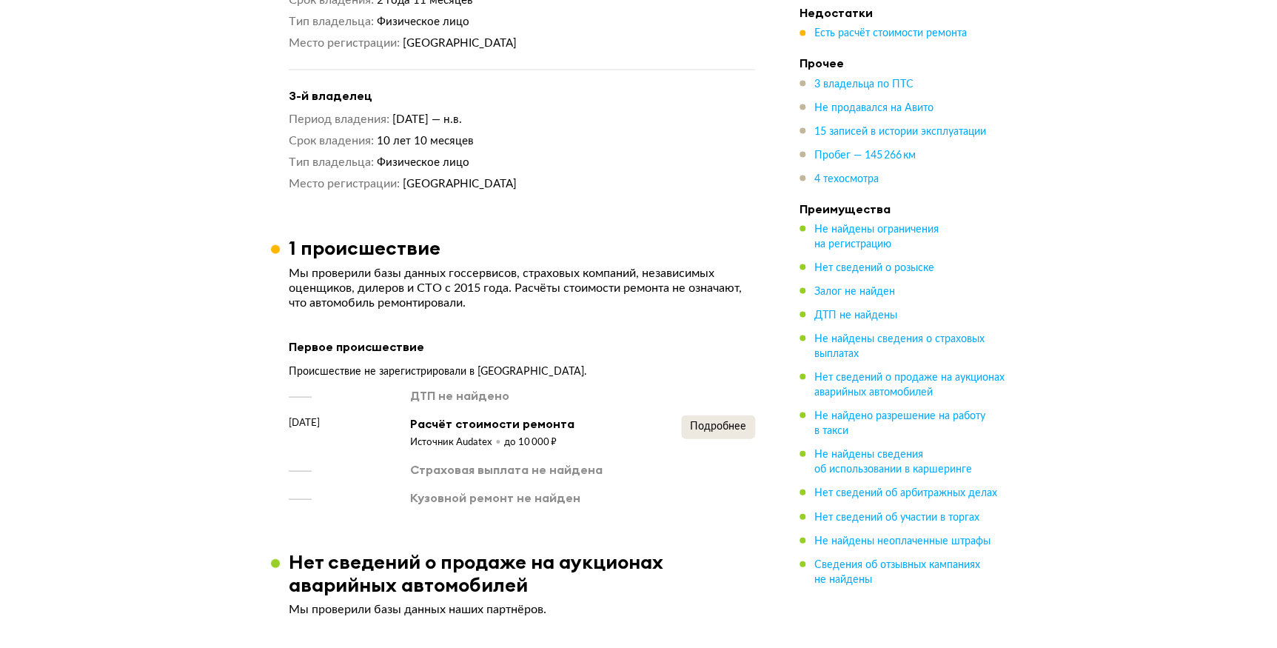
scroll to position [1346, 0]
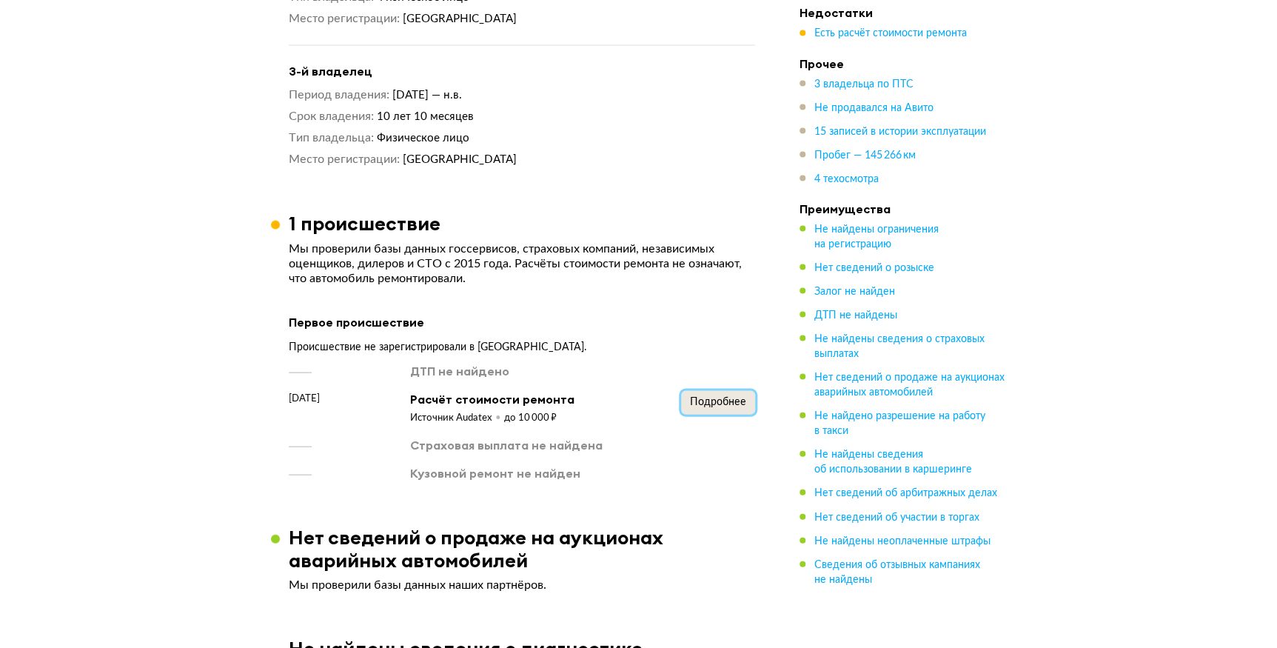
click at [726, 396] on span "Подробнее" at bounding box center [718, 401] width 56 height 10
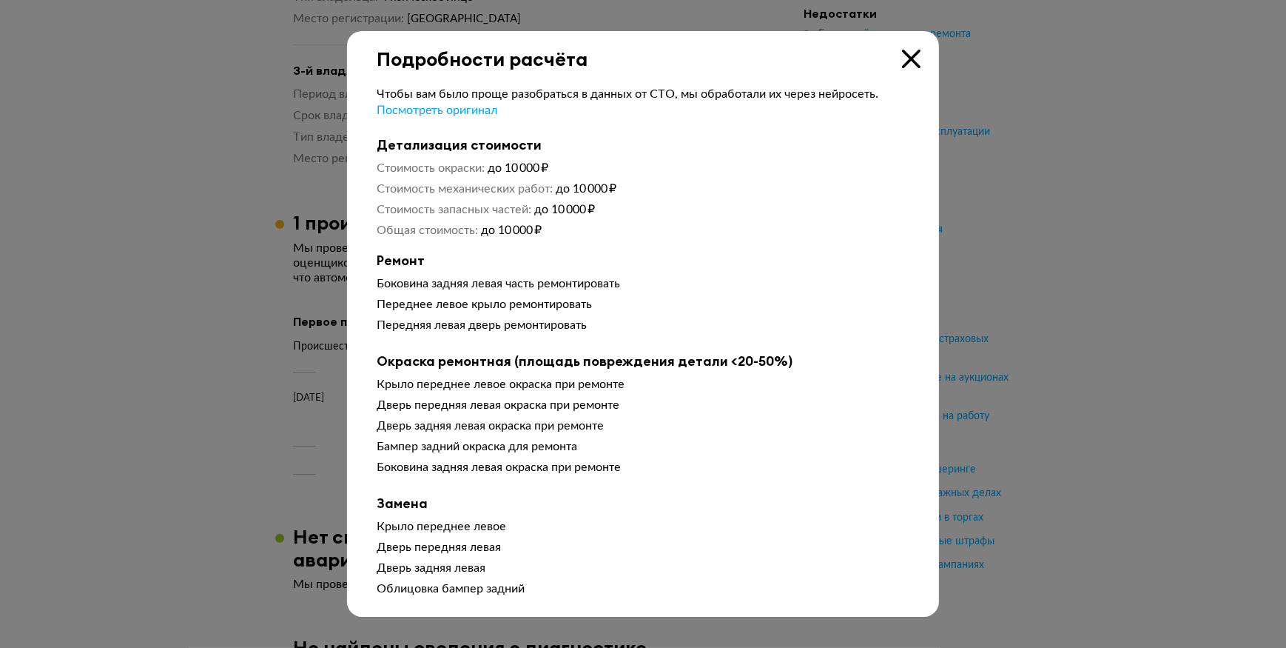
click at [915, 60] on icon at bounding box center [911, 59] width 19 height 19
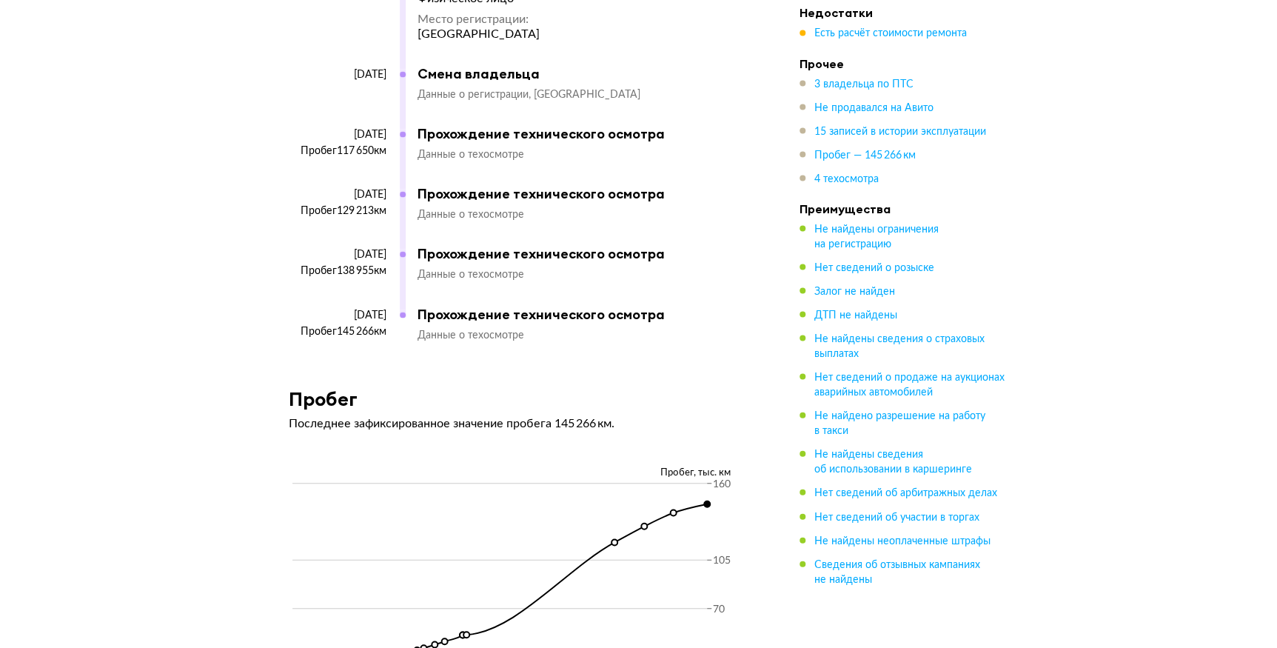
scroll to position [4104, 0]
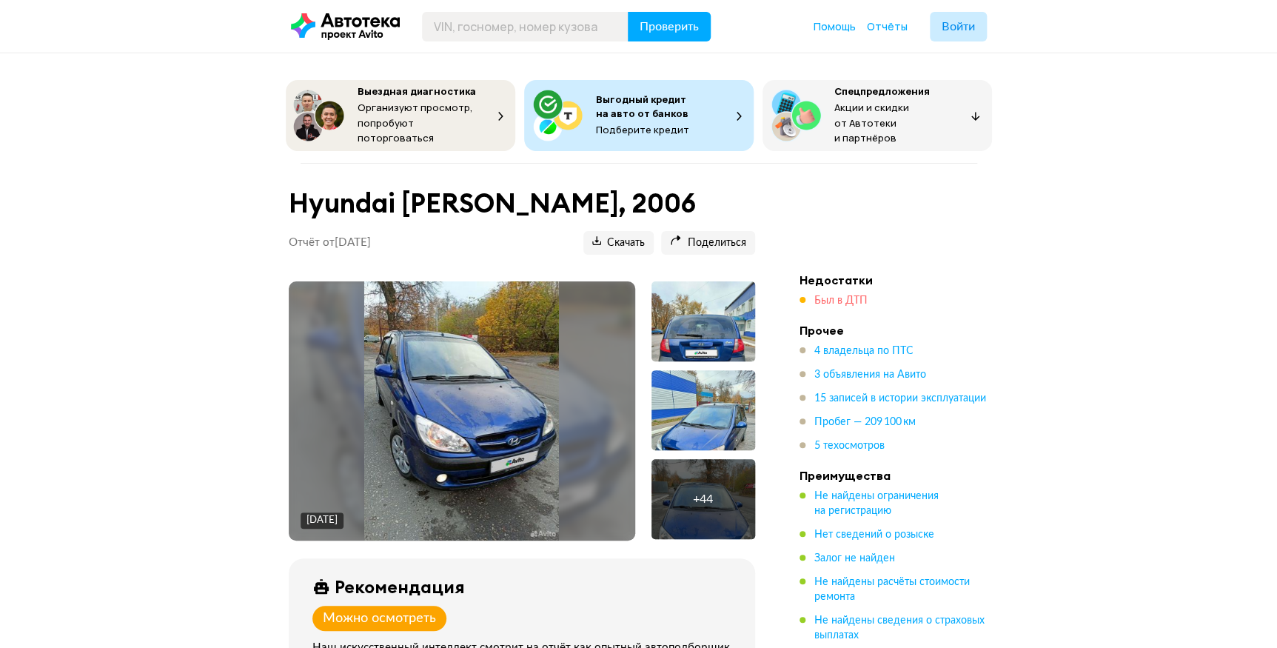
click at [836, 295] on span "Был в ДТП" at bounding box center [840, 300] width 53 height 10
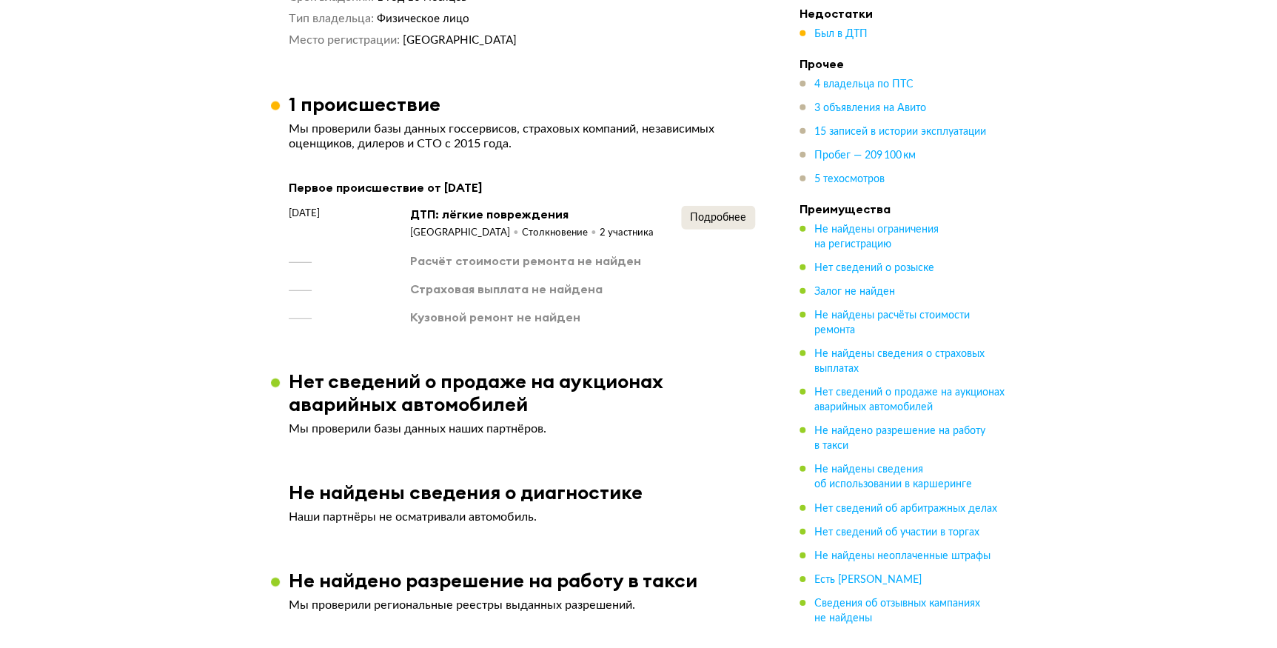
scroll to position [1760, 0]
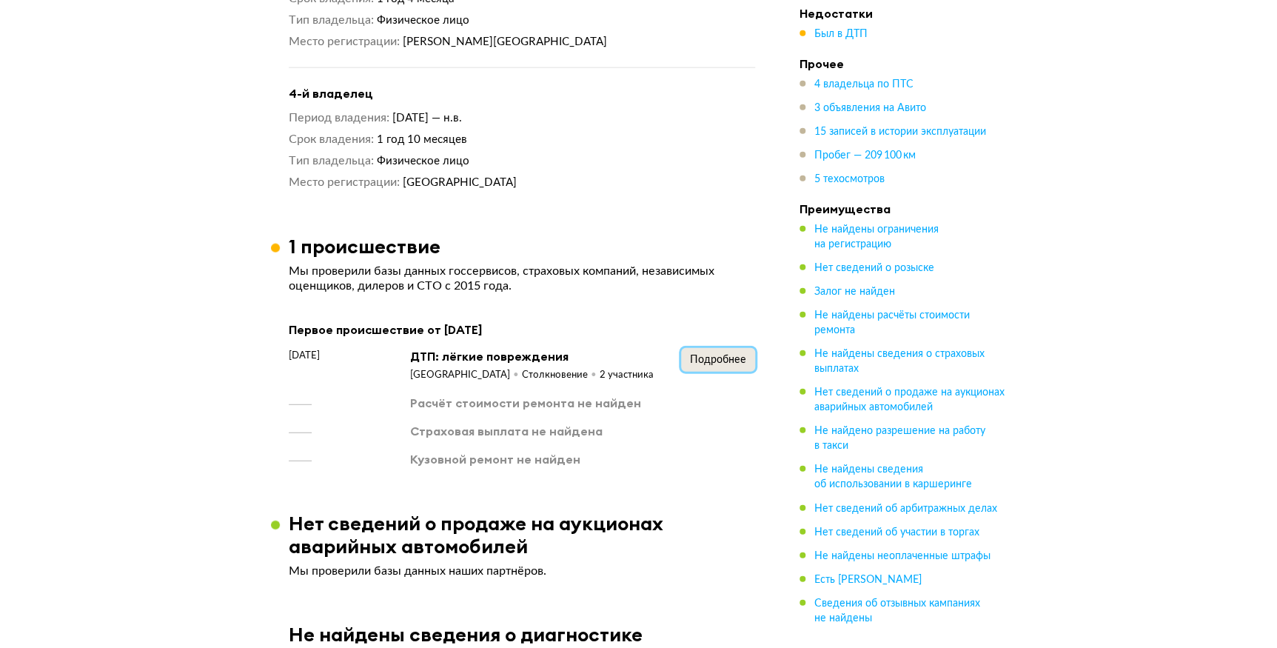
click at [724, 355] on span "Подробнее" at bounding box center [718, 360] width 56 height 10
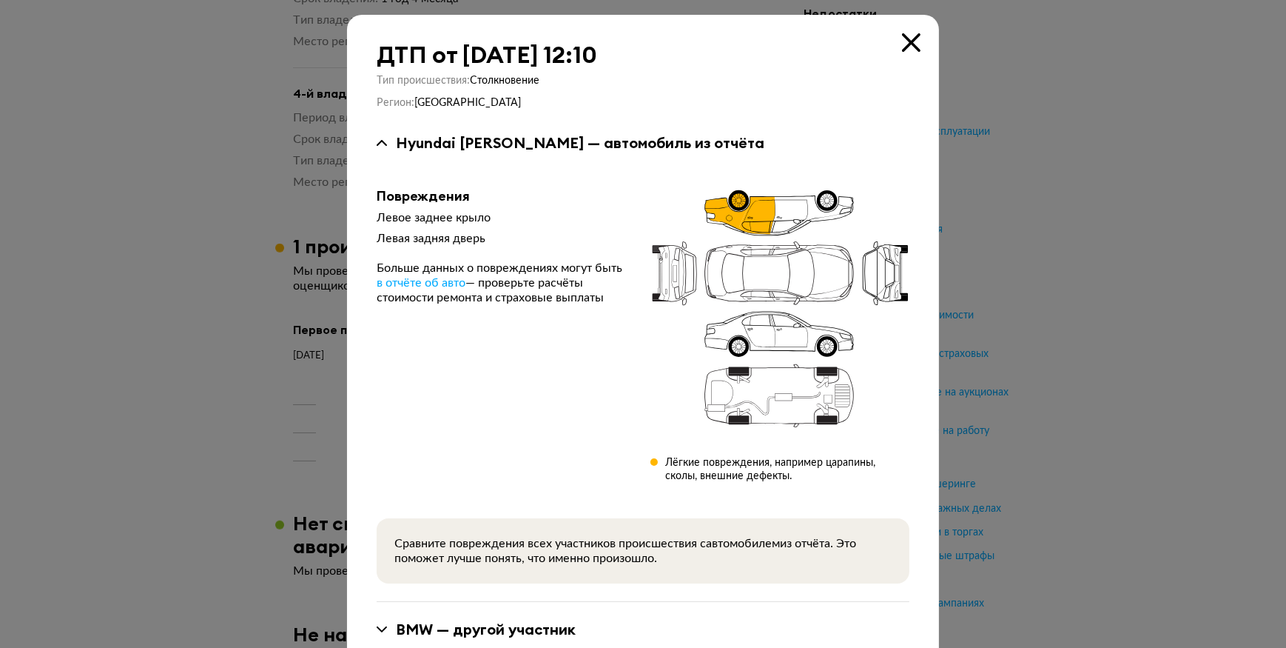
click at [903, 41] on icon at bounding box center [911, 42] width 19 height 19
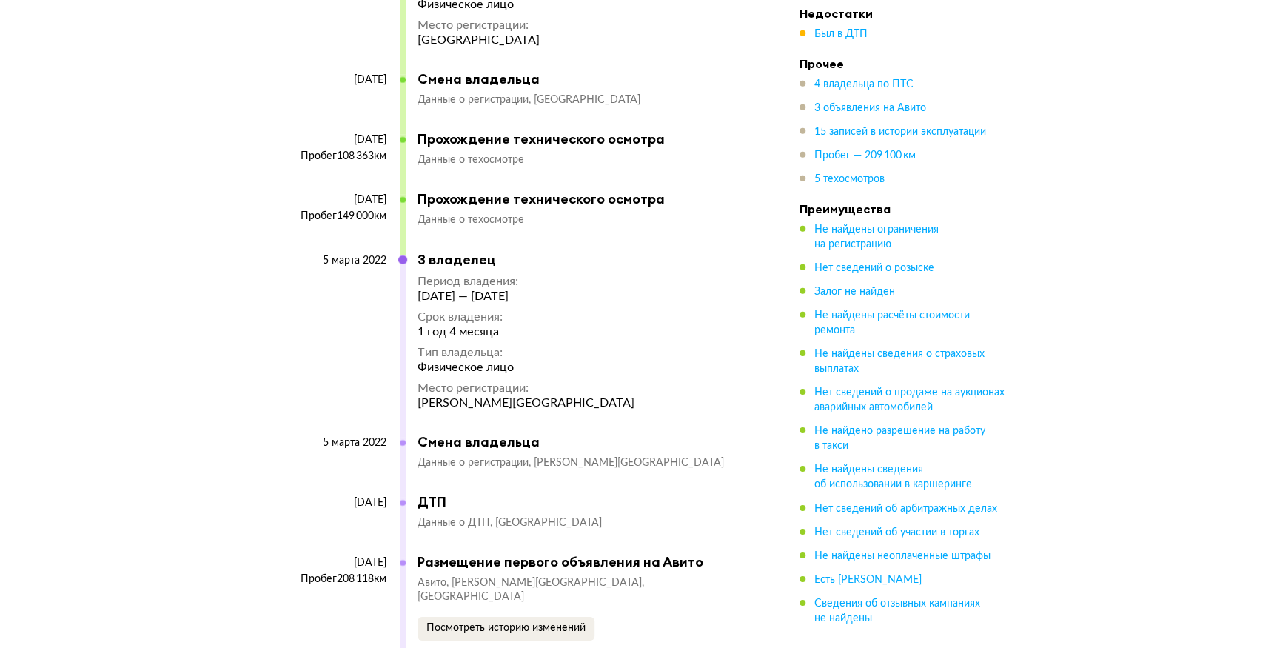
scroll to position [4856, 0]
